Goal: Information Seeking & Learning: Find specific fact

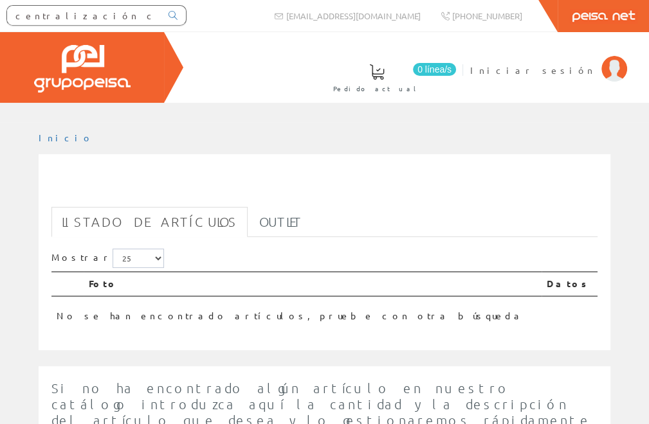
click at [119, 15] on input "centralización contadores" at bounding box center [84, 15] width 154 height 19
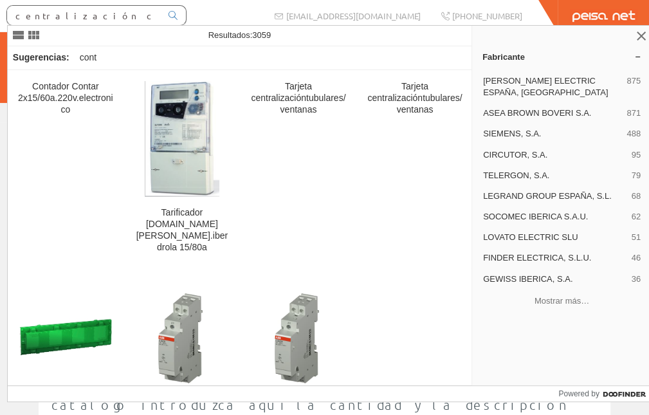
click at [102, 17] on input "centralización contad" at bounding box center [84, 15] width 154 height 19
type input "centralización contadores"
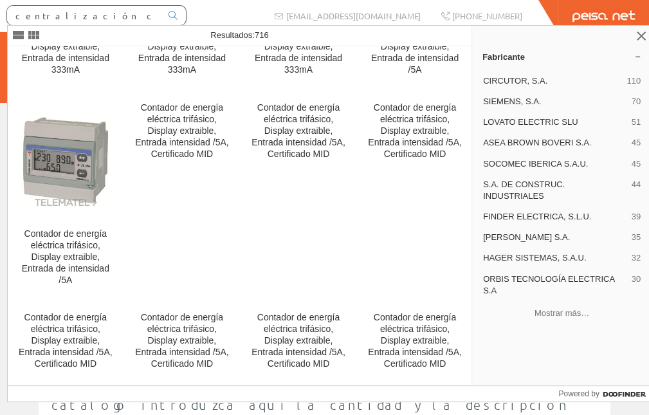
scroll to position [28987, 0]
